Goal: Browse casually: Explore the website without a specific task or goal

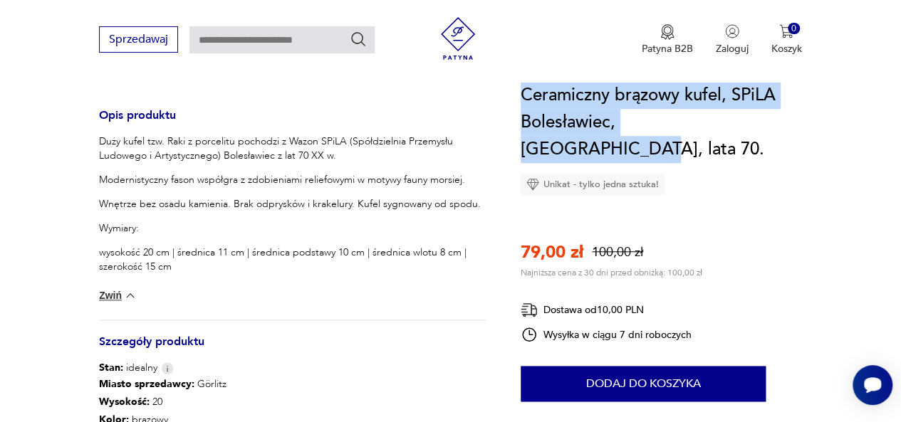
drag, startPoint x: 732, startPoint y: 120, endPoint x: 524, endPoint y: 98, distance: 208.5
click at [523, 98] on h1 "Ceramiczny brązowy kufel, SPiLA Bolesławiec, [GEOGRAPHIC_DATA], lata 70." at bounding box center [661, 122] width 281 height 81
copy h1 "Ceramiczny brązowy kufel, SPiLA Bolesławiec, [GEOGRAPHIC_DATA], lata 70"
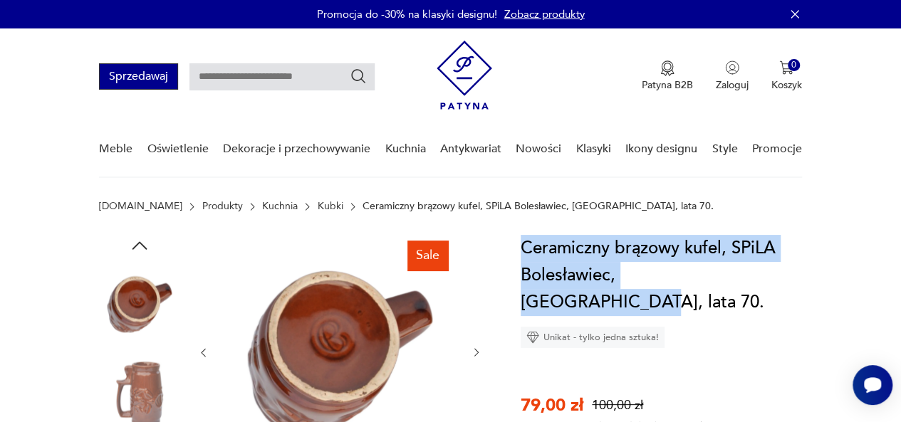
click at [166, 85] on button "Sprzedawaj" at bounding box center [138, 76] width 79 height 26
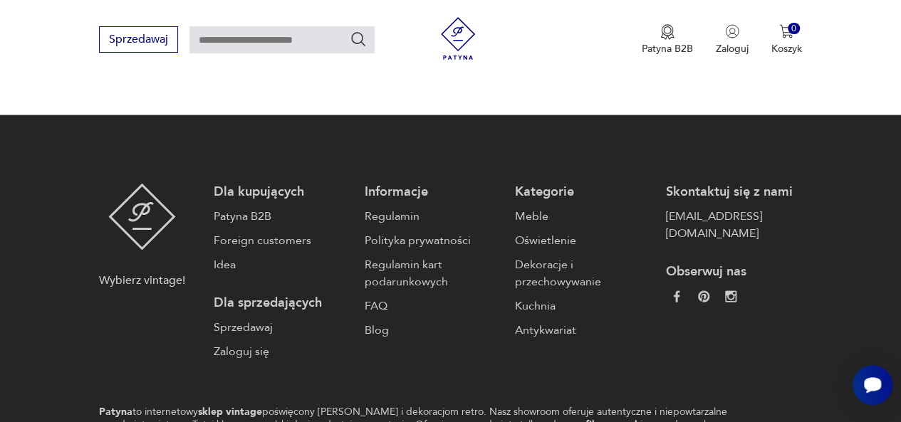
scroll to position [1354, 0]
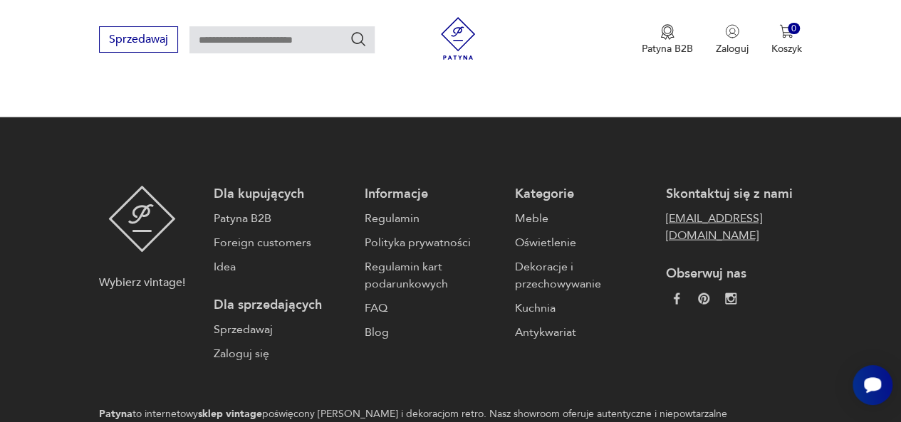
click at [742, 210] on link "[EMAIL_ADDRESS][DOMAIN_NAME]" at bounding box center [733, 227] width 136 height 34
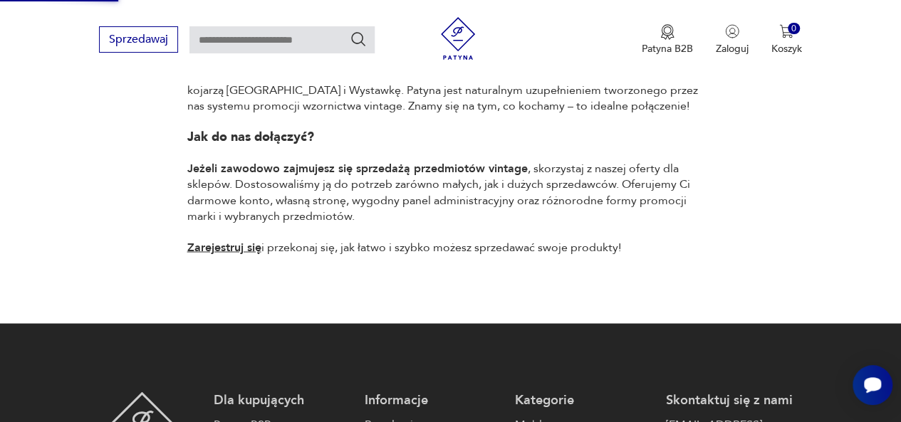
scroll to position [1449, 0]
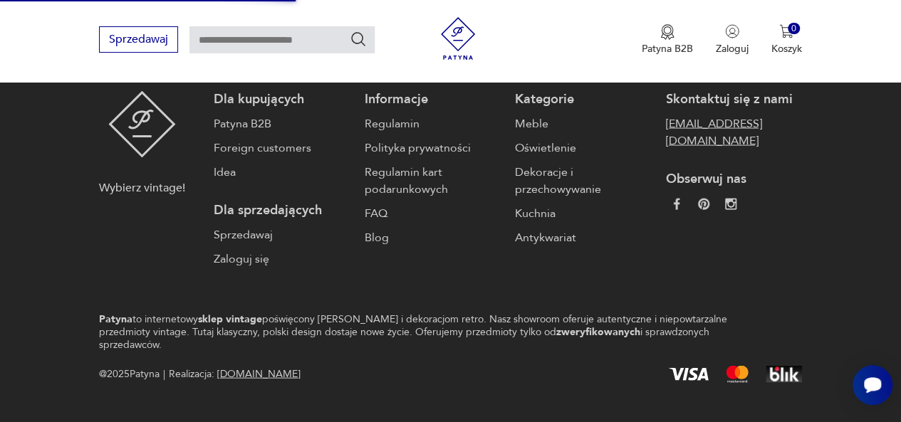
click at [668, 115] on link "[EMAIL_ADDRESS][DOMAIN_NAME]" at bounding box center [733, 132] width 136 height 34
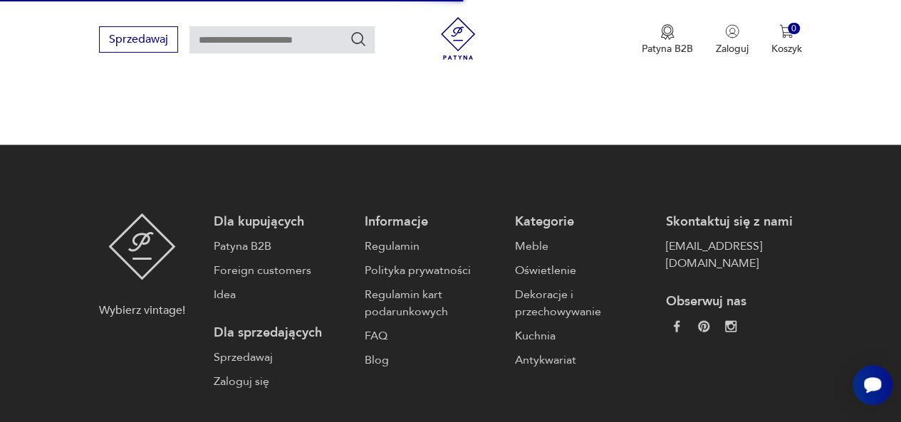
scroll to position [1325, 0]
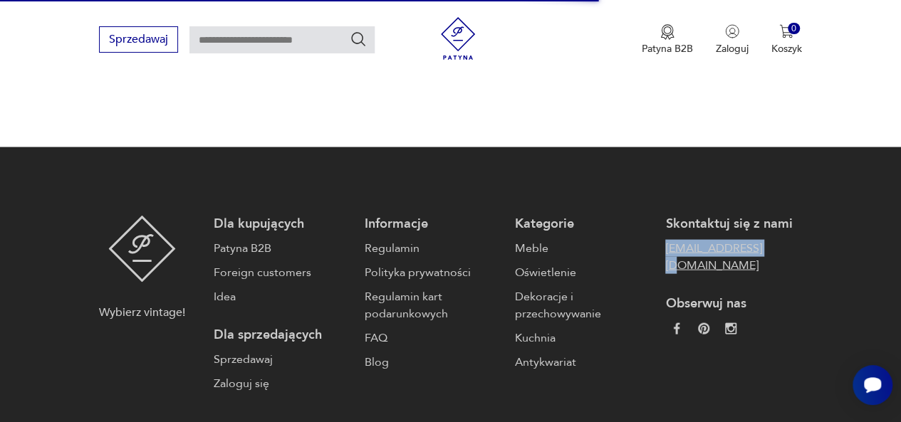
drag, startPoint x: 665, startPoint y: 234, endPoint x: 764, endPoint y: 239, distance: 99.8
click at [765, 239] on div "Dla kupujących Patyna B2B Foreign customers Idea Dla sprzedających Sprzedawaj Z…" at bounding box center [508, 303] width 588 height 177
copy link "[EMAIL_ADDRESS][DOMAIN_NAME]"
click at [661, 38] on img "button" at bounding box center [667, 32] width 14 height 16
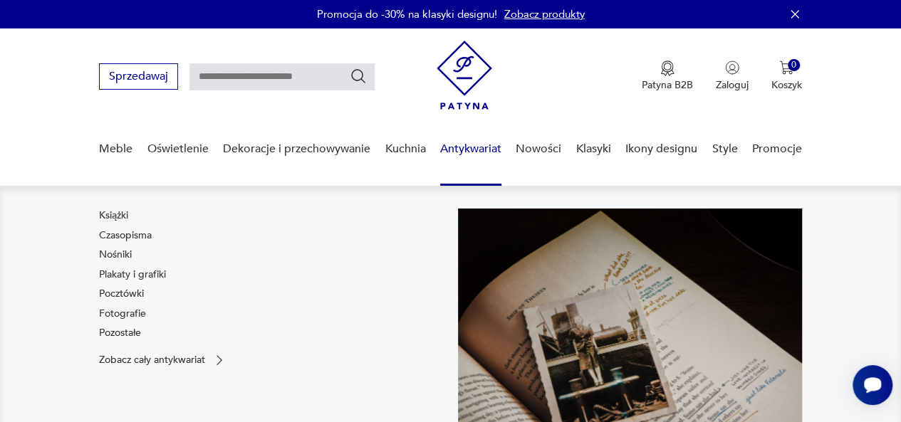
click at [455, 147] on link "Antykwariat" at bounding box center [470, 149] width 61 height 55
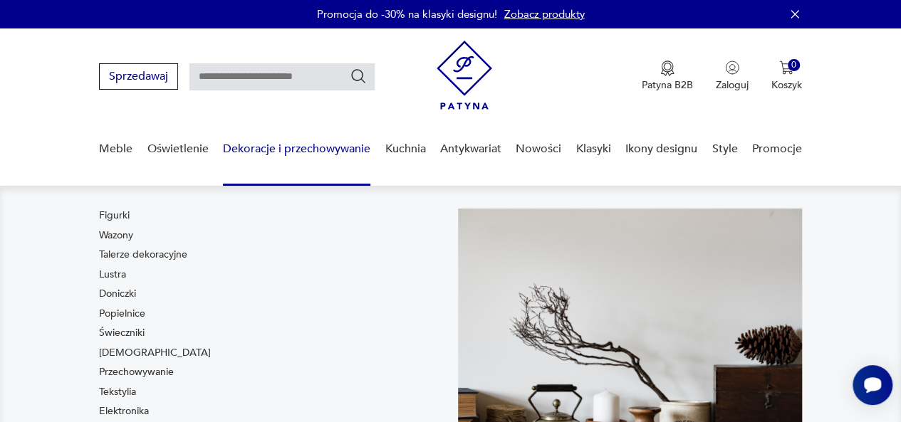
click at [312, 151] on link "Dekoracje i przechowywanie" at bounding box center [296, 149] width 147 height 55
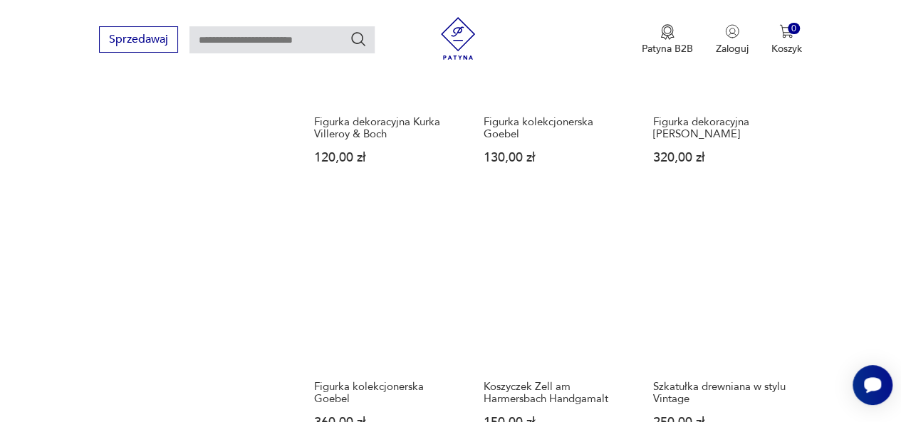
scroll to position [1567, 0]
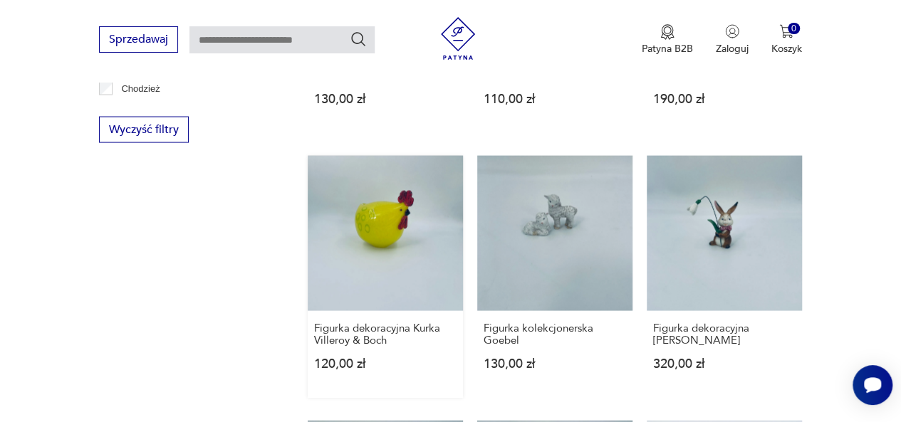
click at [408, 250] on link "Figurka dekoracyjna Kurka Villeroy & Boch 120,00 zł" at bounding box center [385, 277] width 155 height 242
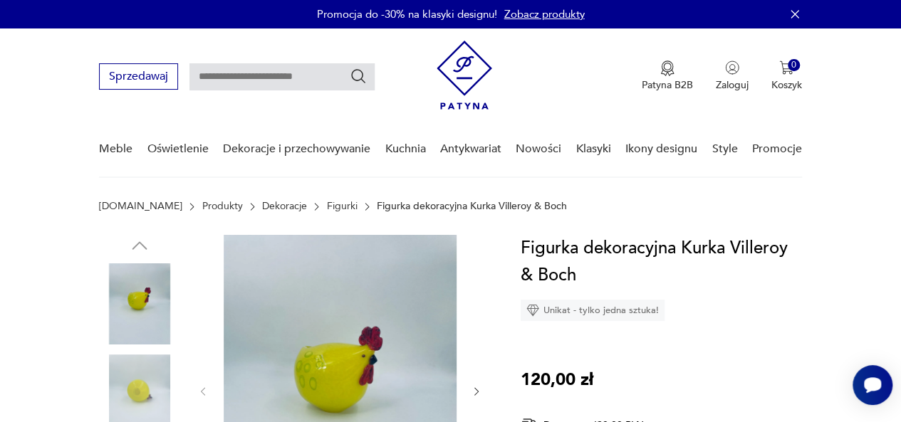
click at [135, 381] on img at bounding box center [139, 395] width 81 height 81
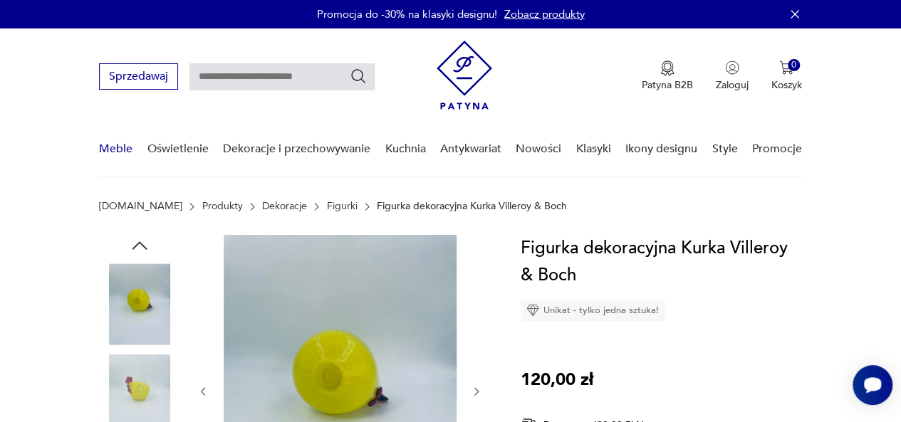
click at [98, 145] on nav "Sprzedawaj Patyna B2B Zaloguj 0 Koszyk Twój koszyk ( 0 ) Brak produktów w koszy…" at bounding box center [450, 103] width 901 height 150
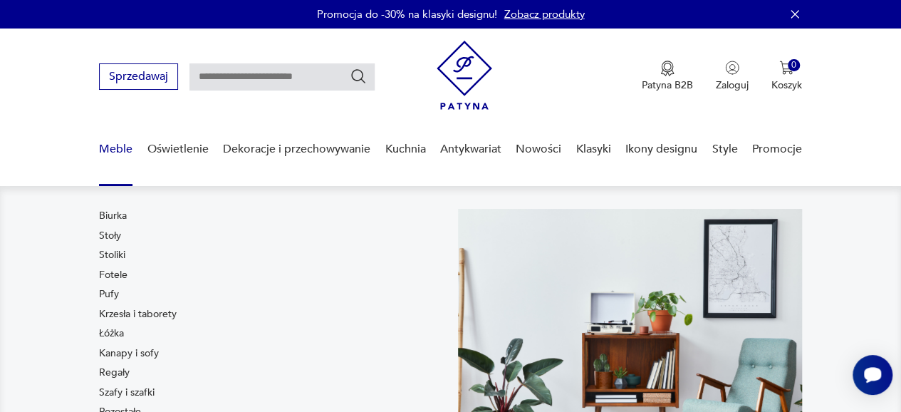
click at [110, 148] on link "Meble" at bounding box center [115, 149] width 33 height 55
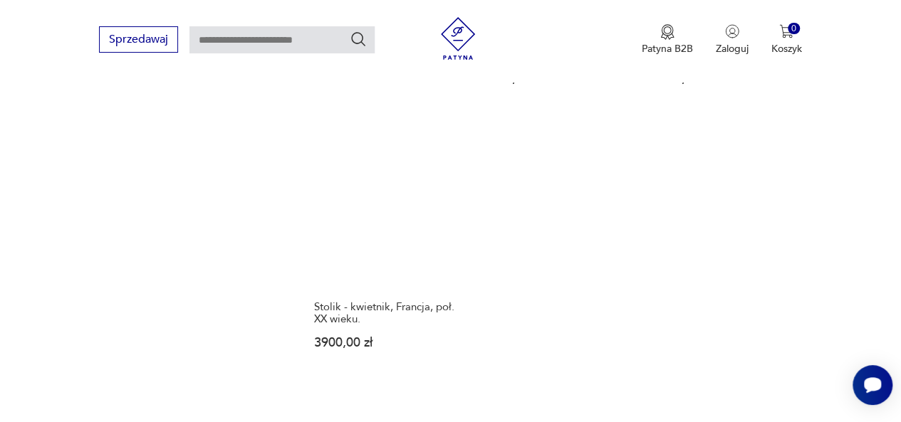
scroll to position [1959, 0]
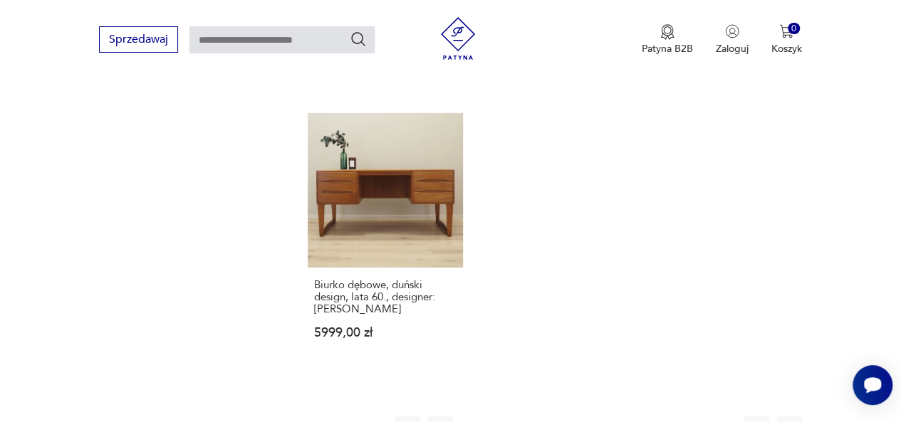
scroll to position [1990, 0]
